Goal: Information Seeking & Learning: Learn about a topic

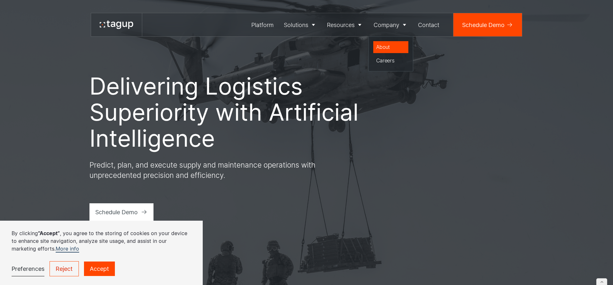
click at [384, 47] on div "About" at bounding box center [391, 47] width 30 height 8
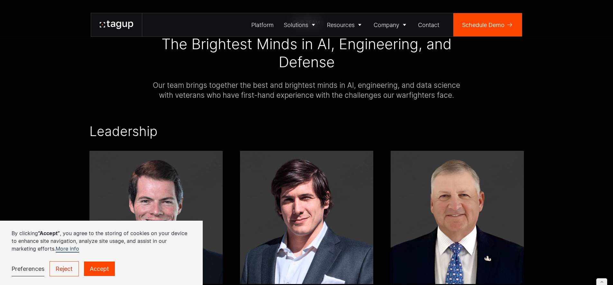
scroll to position [1194, 0]
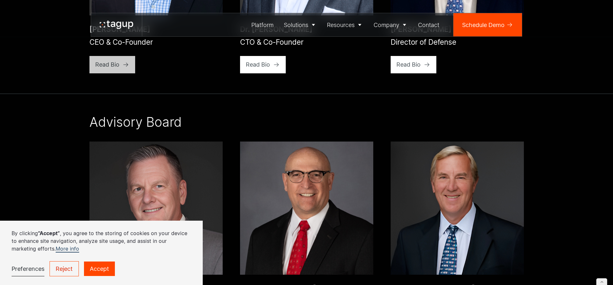
click at [116, 60] on div "Read Bio" at bounding box center [107, 64] width 24 height 9
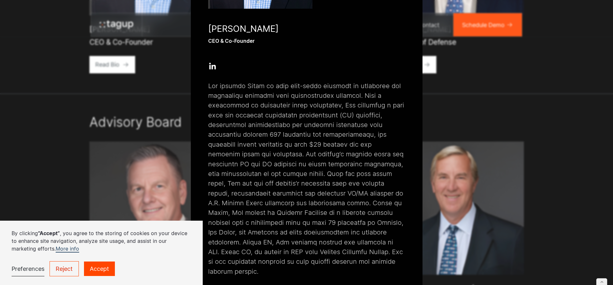
scroll to position [162, 0]
